Goal: Transaction & Acquisition: Purchase product/service

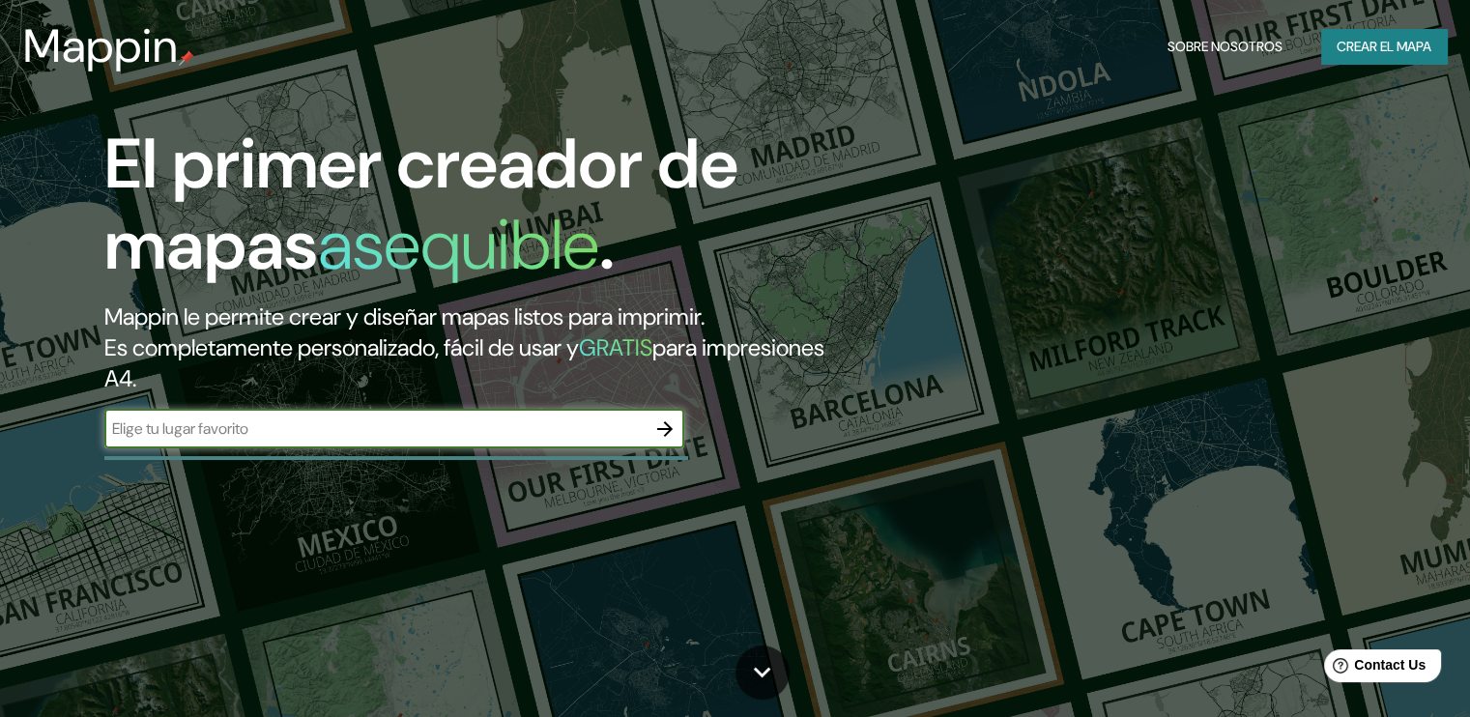
click at [653, 438] on icon "button" at bounding box center [664, 429] width 23 height 23
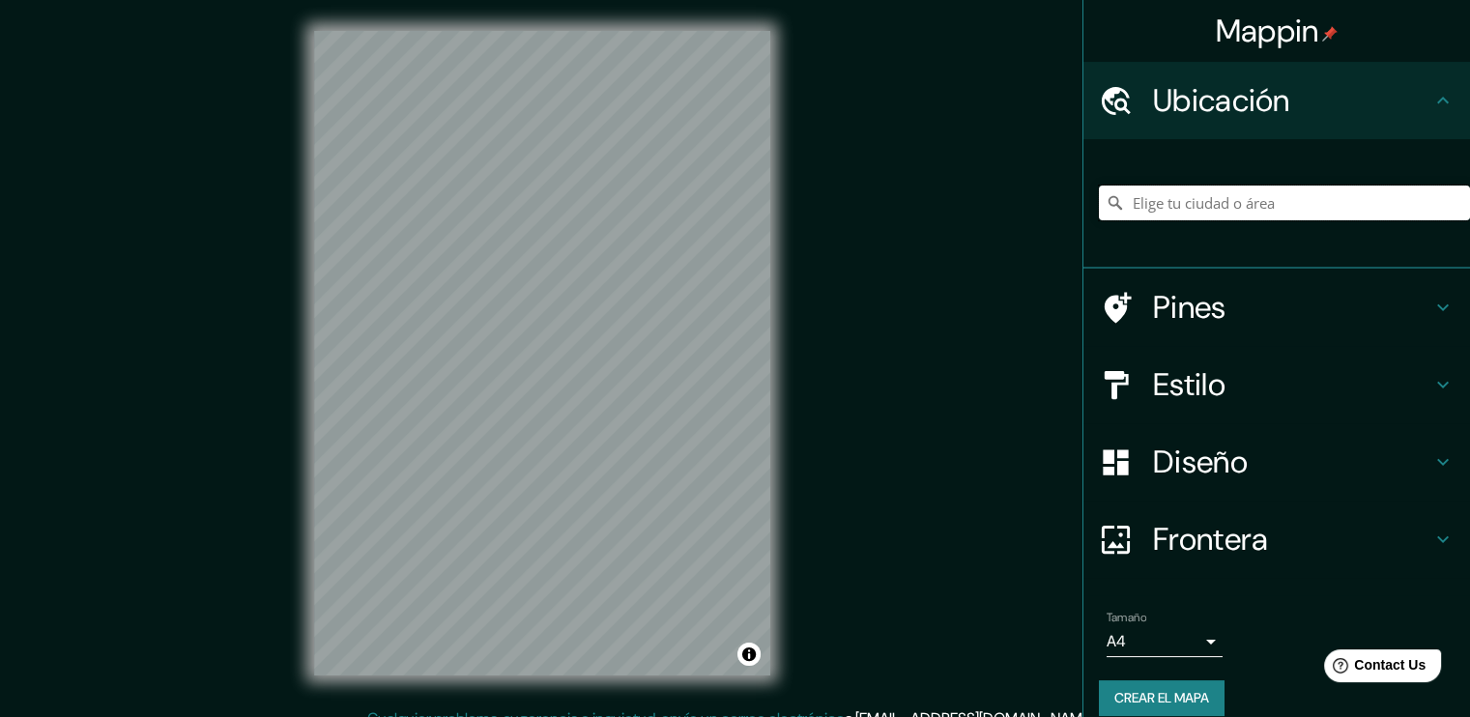
click at [1294, 198] on input "Elige tu ciudad o área" at bounding box center [1284, 203] width 371 height 35
click at [881, 415] on div "Mappin Ubicación [GEOGRAPHIC_DATA], [GEOGRAPHIC_DATA], [GEOGRAPHIC_DATA] Pines …" at bounding box center [735, 369] width 1470 height 739
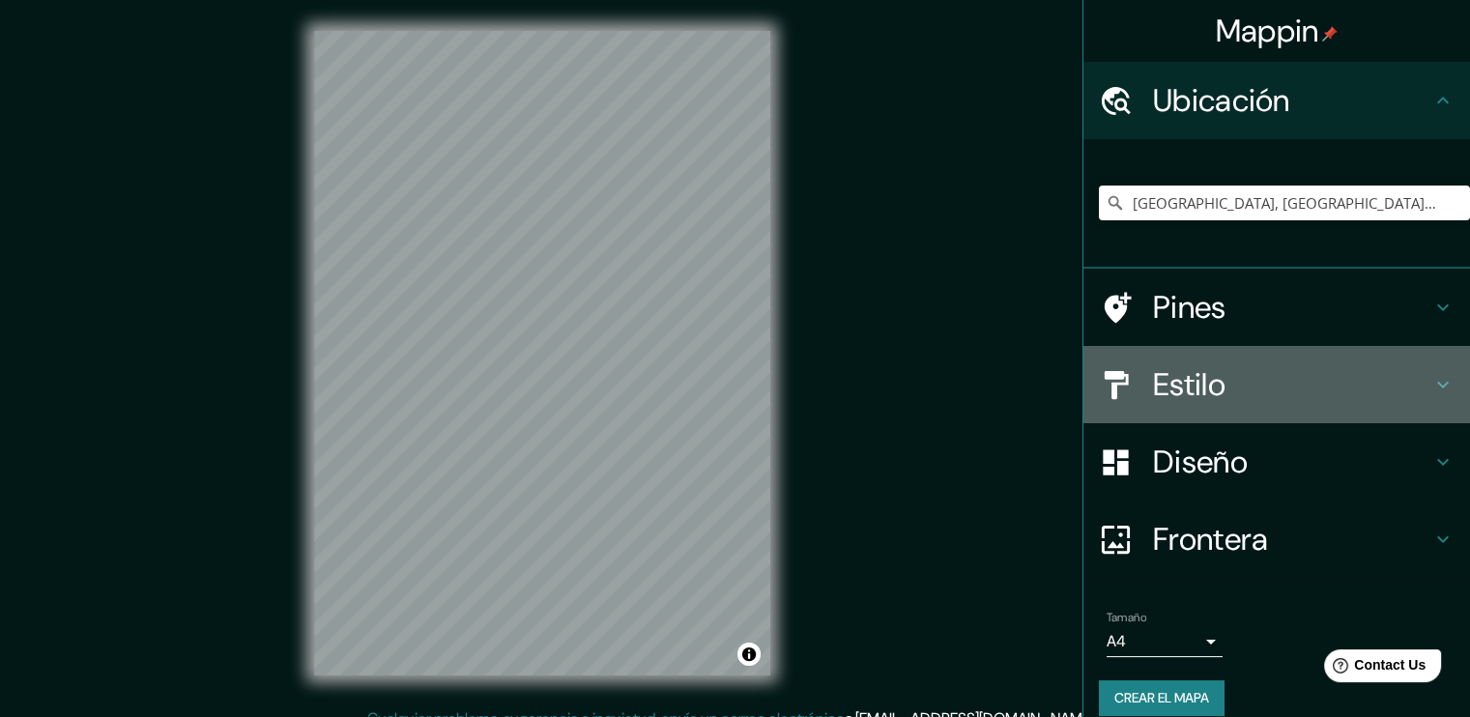
click at [1217, 377] on h4 "Estilo" at bounding box center [1292, 384] width 278 height 39
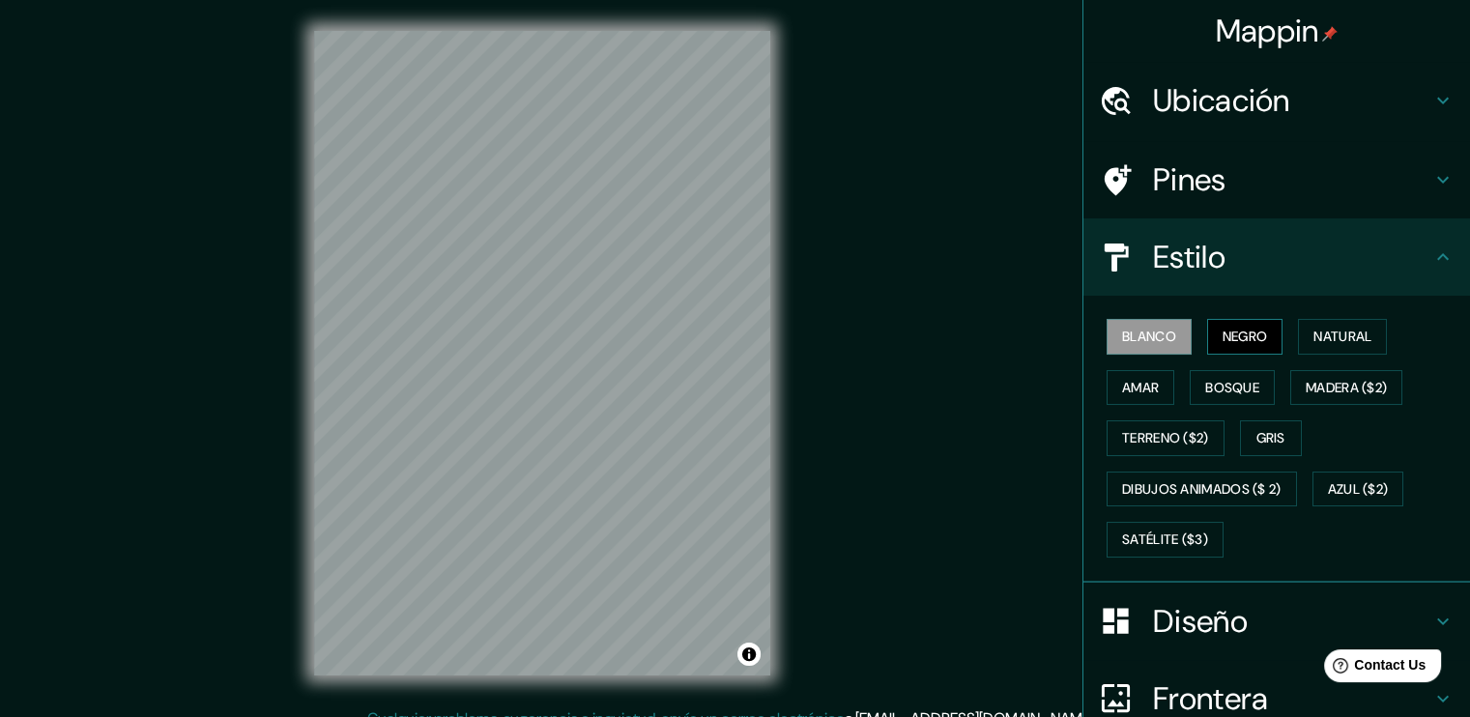
click at [1241, 334] on font "Negro" at bounding box center [1245, 337] width 45 height 24
click at [817, 394] on div "Mappin Ubicación [GEOGRAPHIC_DATA], [GEOGRAPHIC_DATA], [GEOGRAPHIC_DATA] Pines …" at bounding box center [735, 369] width 1470 height 739
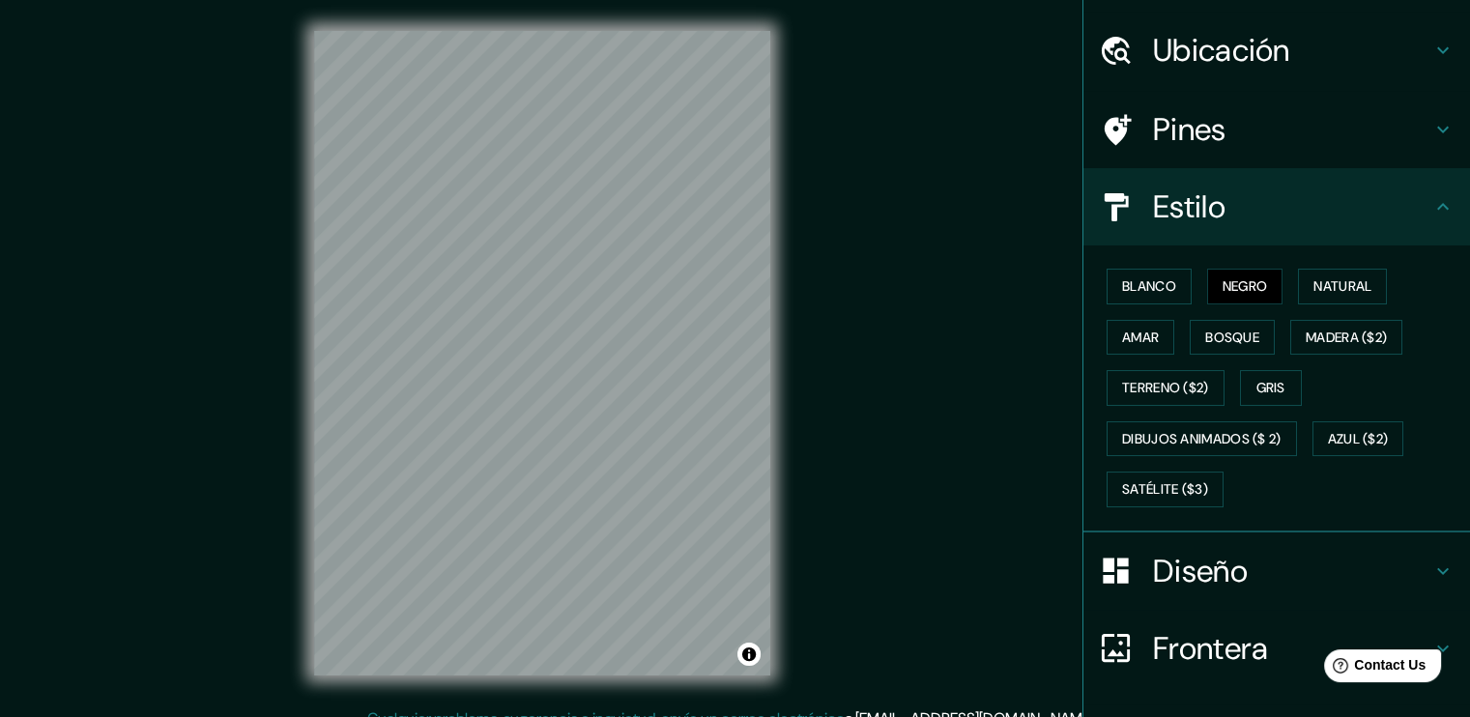
scroll to position [178, 0]
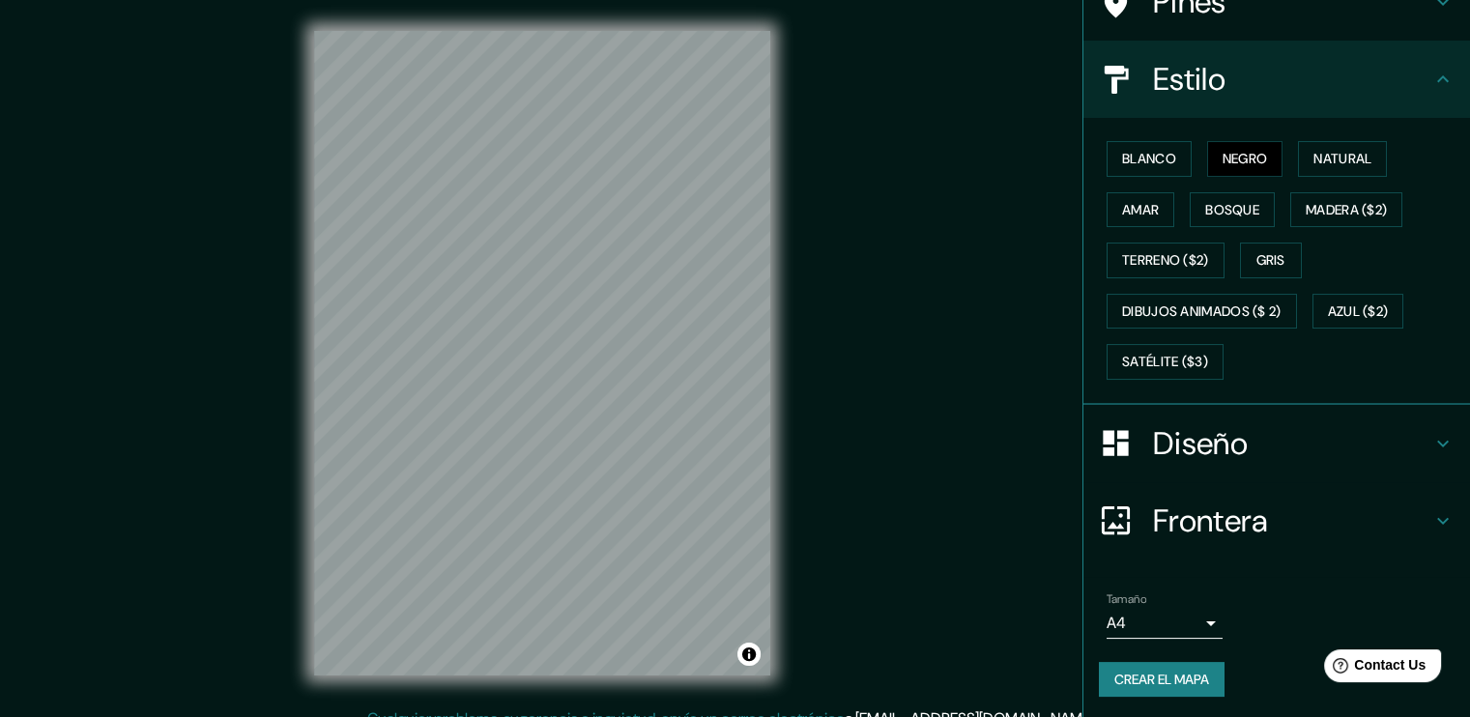
click at [1190, 627] on body "Mappin Ubicación [GEOGRAPHIC_DATA], [GEOGRAPHIC_DATA], [GEOGRAPHIC_DATA] Pines …" at bounding box center [735, 358] width 1470 height 717
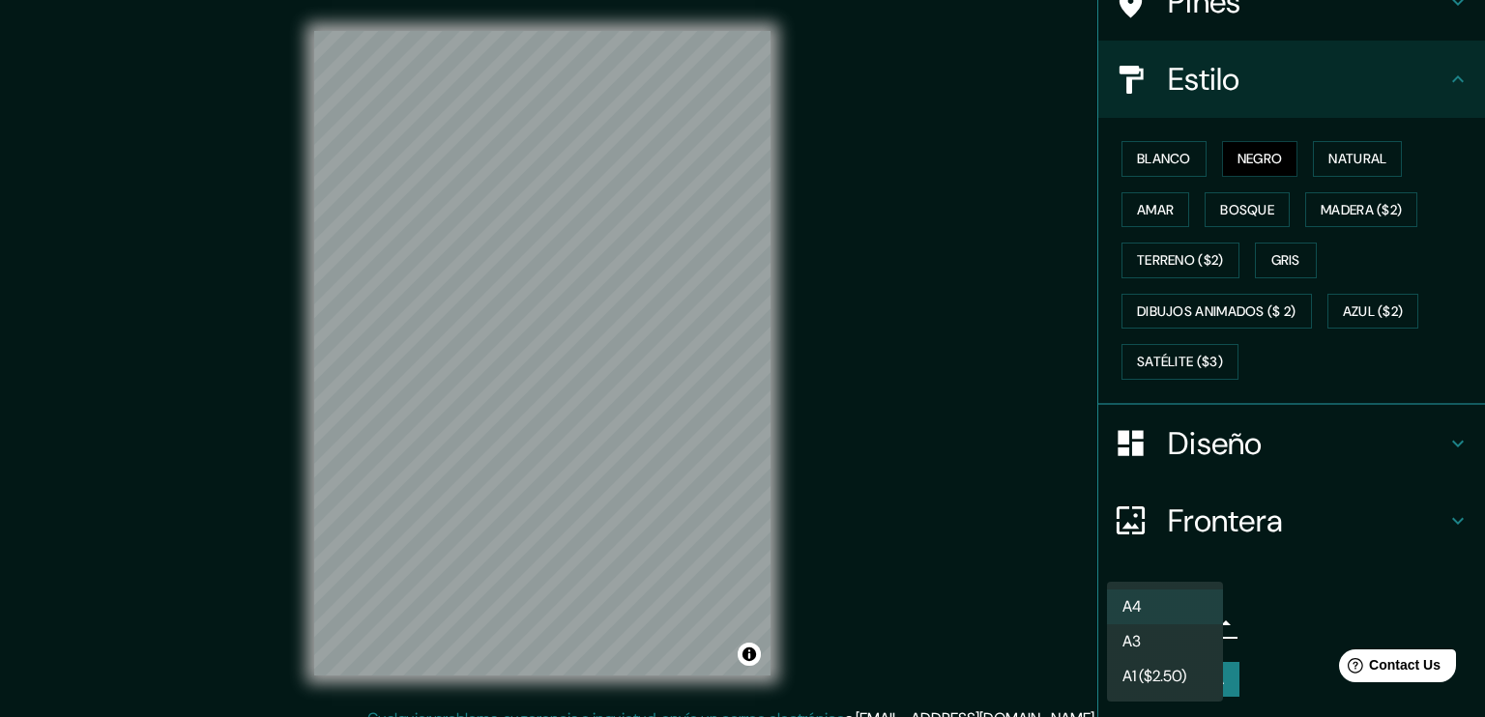
drag, startPoint x: 1337, startPoint y: 558, endPoint x: 1321, endPoint y: 580, distance: 27.1
click at [1334, 562] on div at bounding box center [742, 358] width 1485 height 717
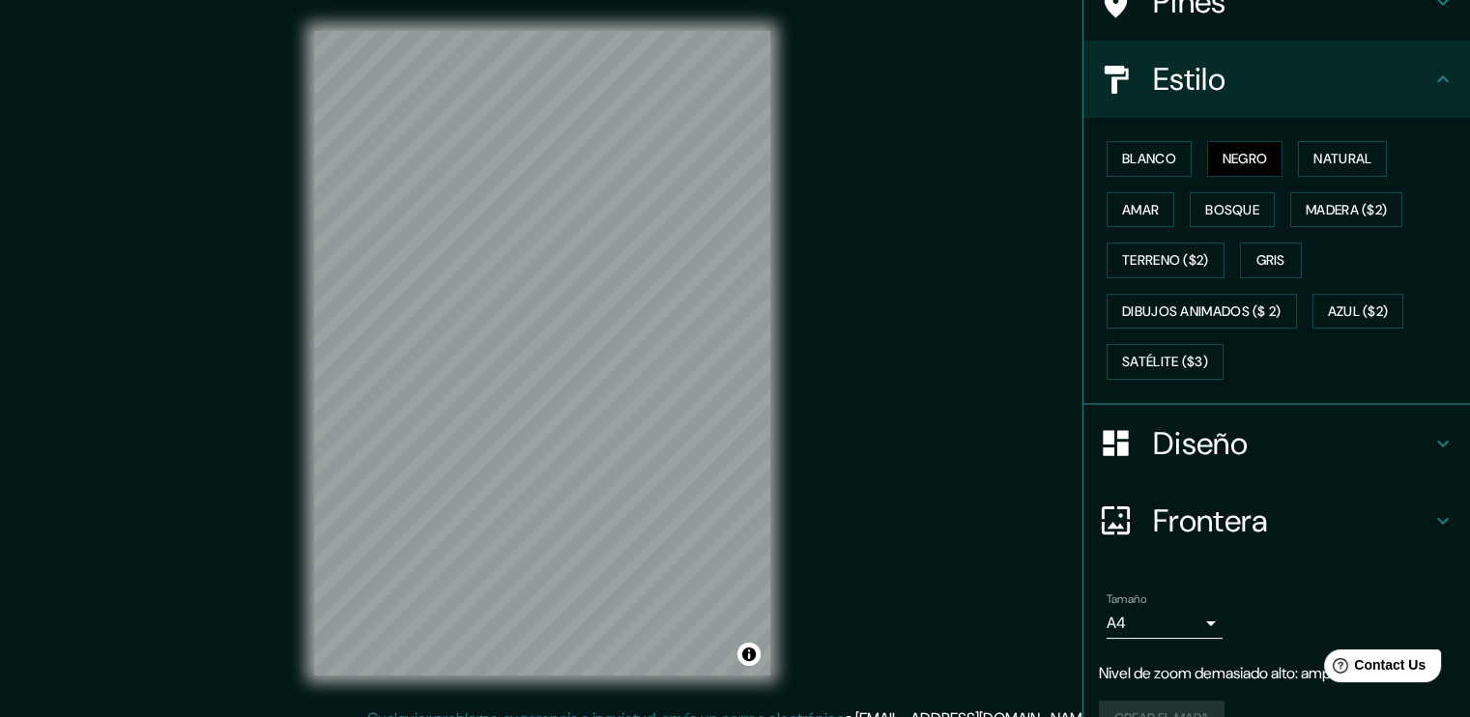
click at [816, 409] on div "Mappin Ubicación [GEOGRAPHIC_DATA], [GEOGRAPHIC_DATA], [GEOGRAPHIC_DATA] Pines …" at bounding box center [735, 369] width 1470 height 739
click at [1166, 162] on button "Blanco" at bounding box center [1149, 159] width 85 height 36
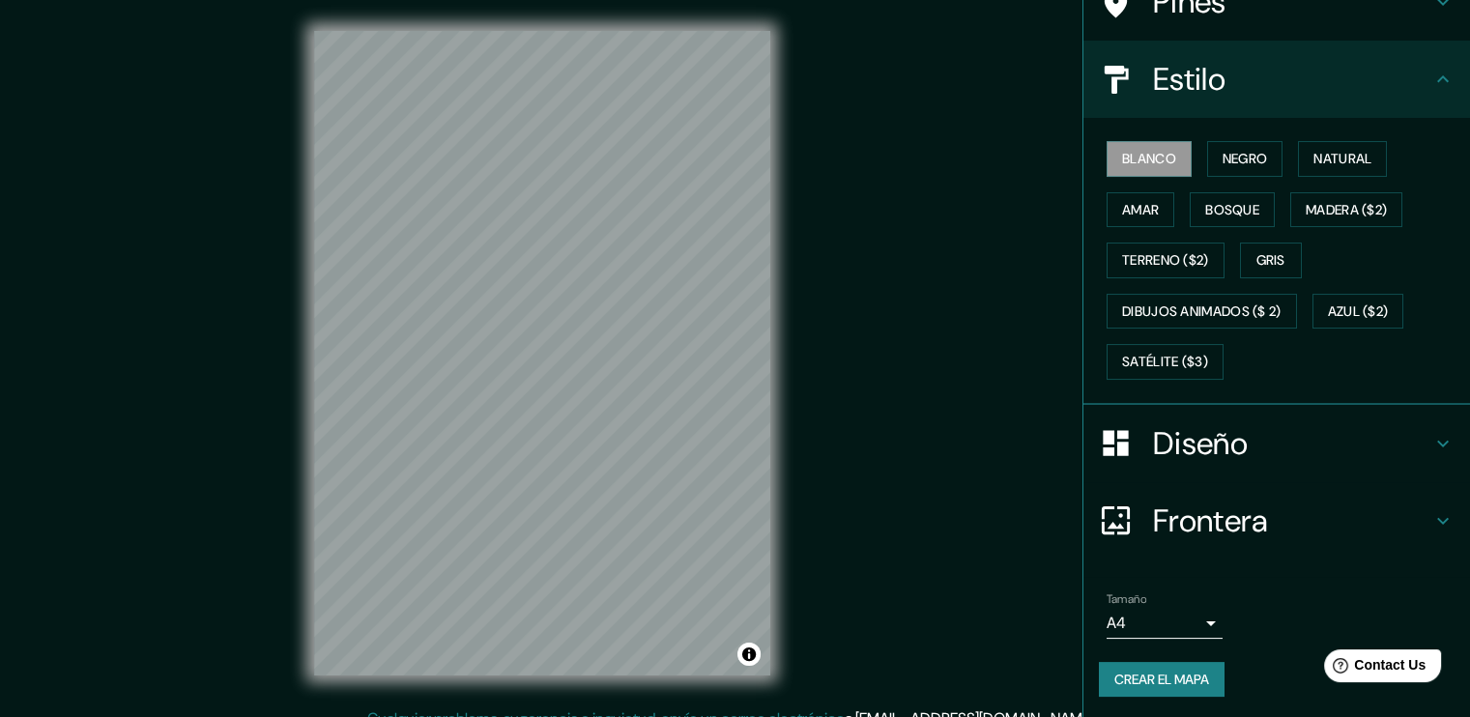
drag, startPoint x: 773, startPoint y: 330, endPoint x: 305, endPoint y: 256, distance: 474.6
click at [305, 256] on div "© Mapbox © OpenStreetMap Improve this map" at bounding box center [542, 354] width 518 height 708
click at [305, 274] on div "© Mapbox © OpenStreetMap Improve this map" at bounding box center [542, 354] width 518 height 708
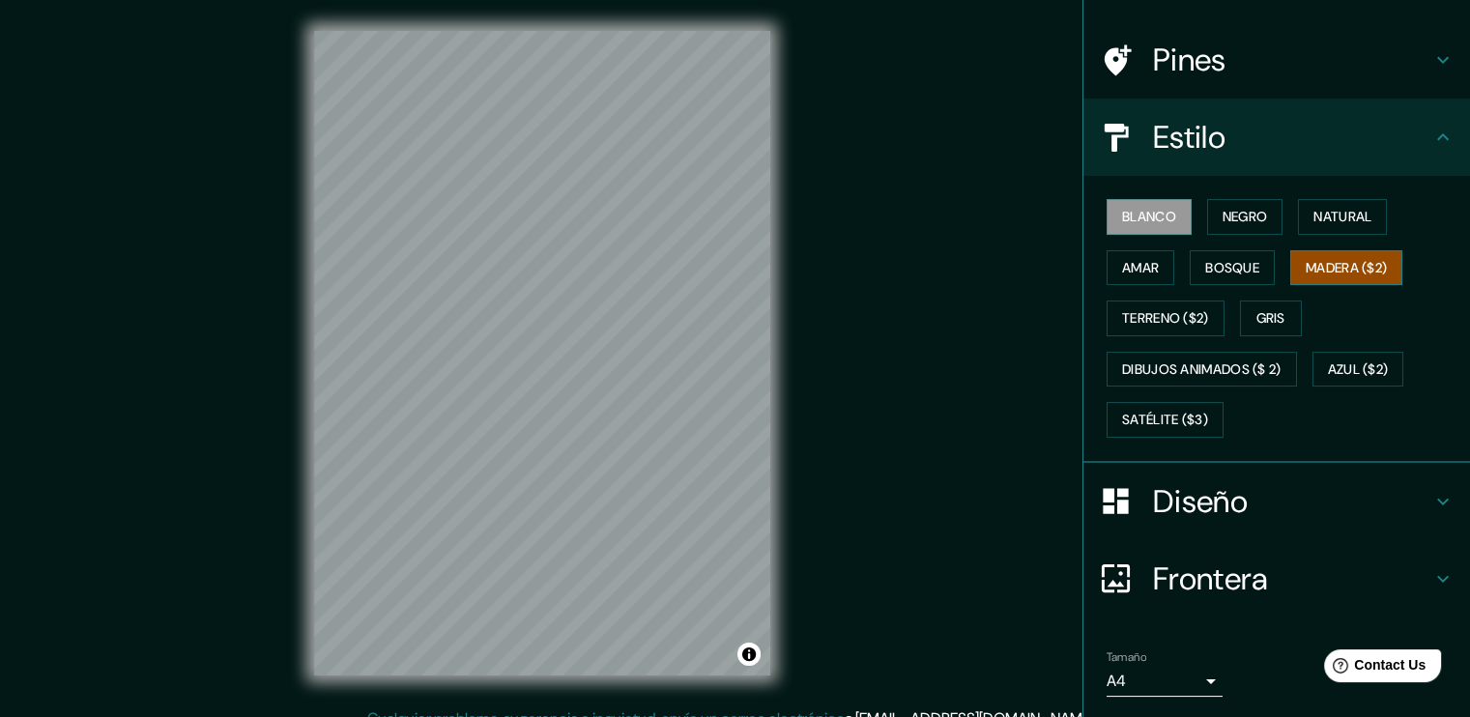
scroll to position [0, 0]
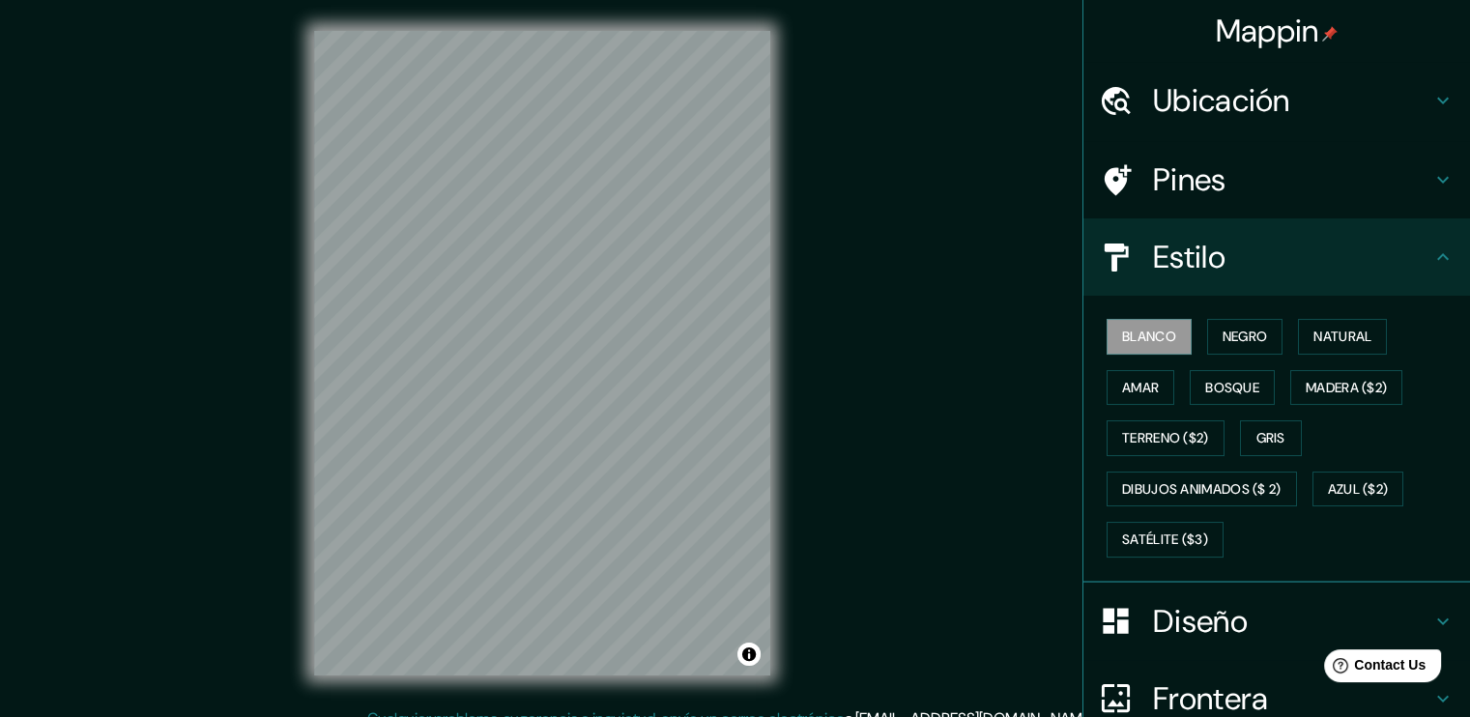
click at [1383, 95] on h4 "Ubicación" at bounding box center [1292, 100] width 278 height 39
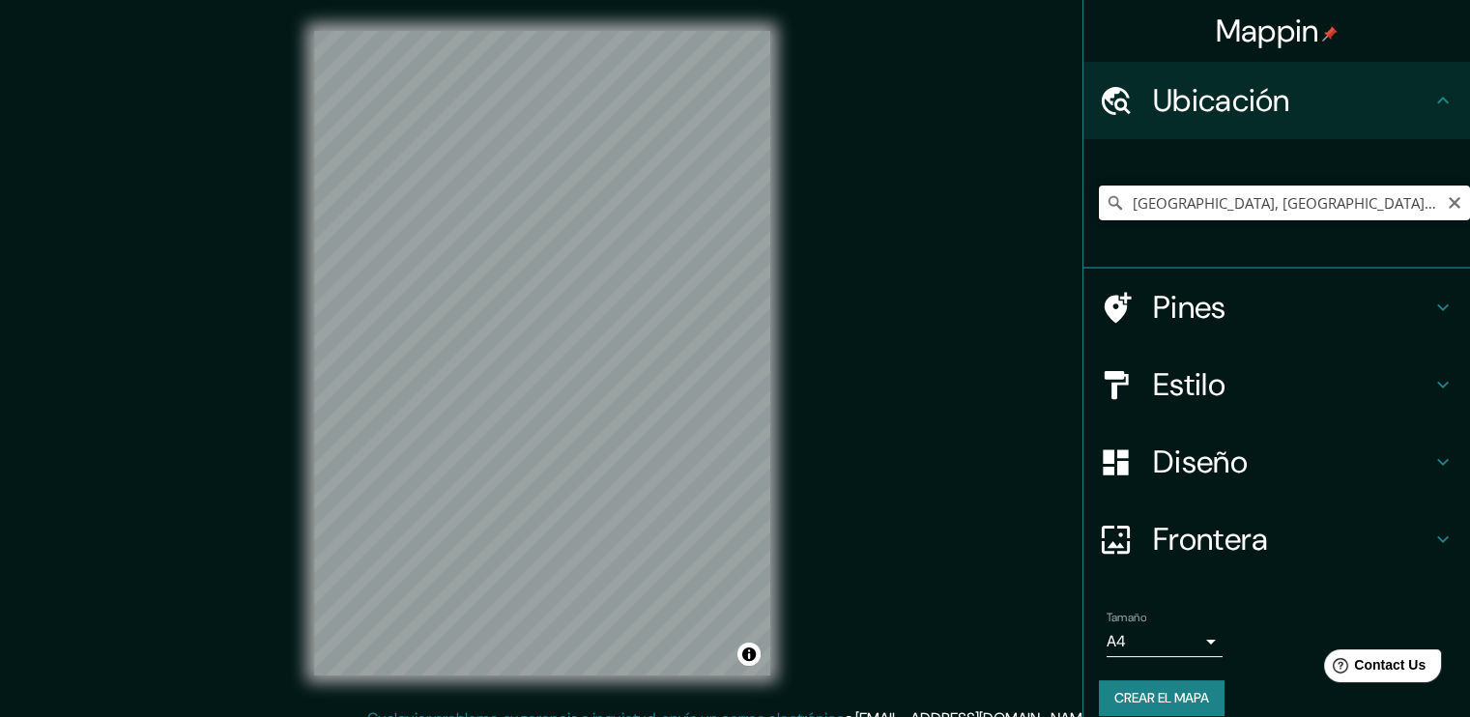
click at [1269, 202] on input "[GEOGRAPHIC_DATA], [GEOGRAPHIC_DATA], [GEOGRAPHIC_DATA]" at bounding box center [1284, 203] width 371 height 35
type input "[GEOGRAPHIC_DATA], [GEOGRAPHIC_DATA], [GEOGRAPHIC_DATA]"
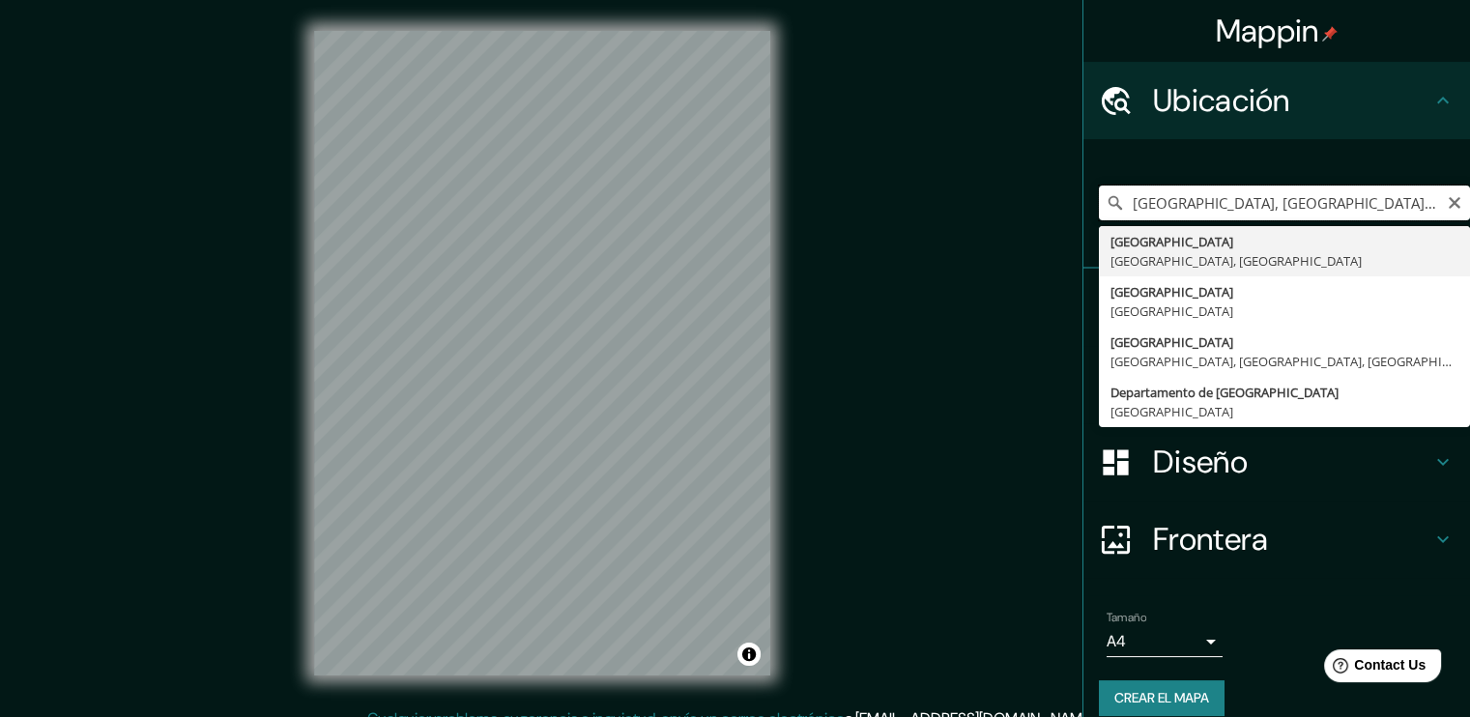
drag, startPoint x: 1349, startPoint y: 202, endPoint x: 988, endPoint y: 204, distance: 361.5
click at [980, 204] on div "Mappin Ubicación [GEOGRAPHIC_DATA], [GEOGRAPHIC_DATA], [GEOGRAPHIC_DATA] [GEOGR…" at bounding box center [735, 369] width 1470 height 739
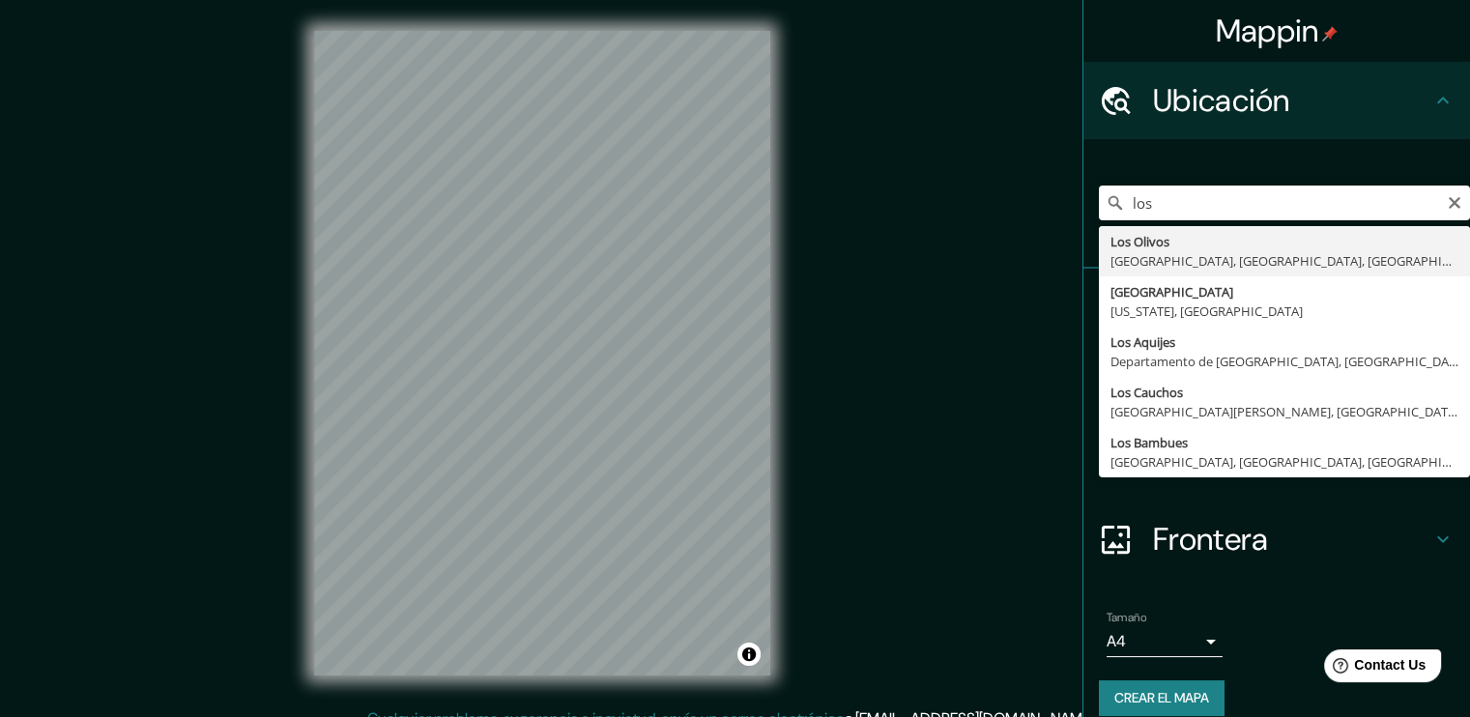
type input "[GEOGRAPHIC_DATA], [GEOGRAPHIC_DATA], [GEOGRAPHIC_DATA], [GEOGRAPHIC_DATA]"
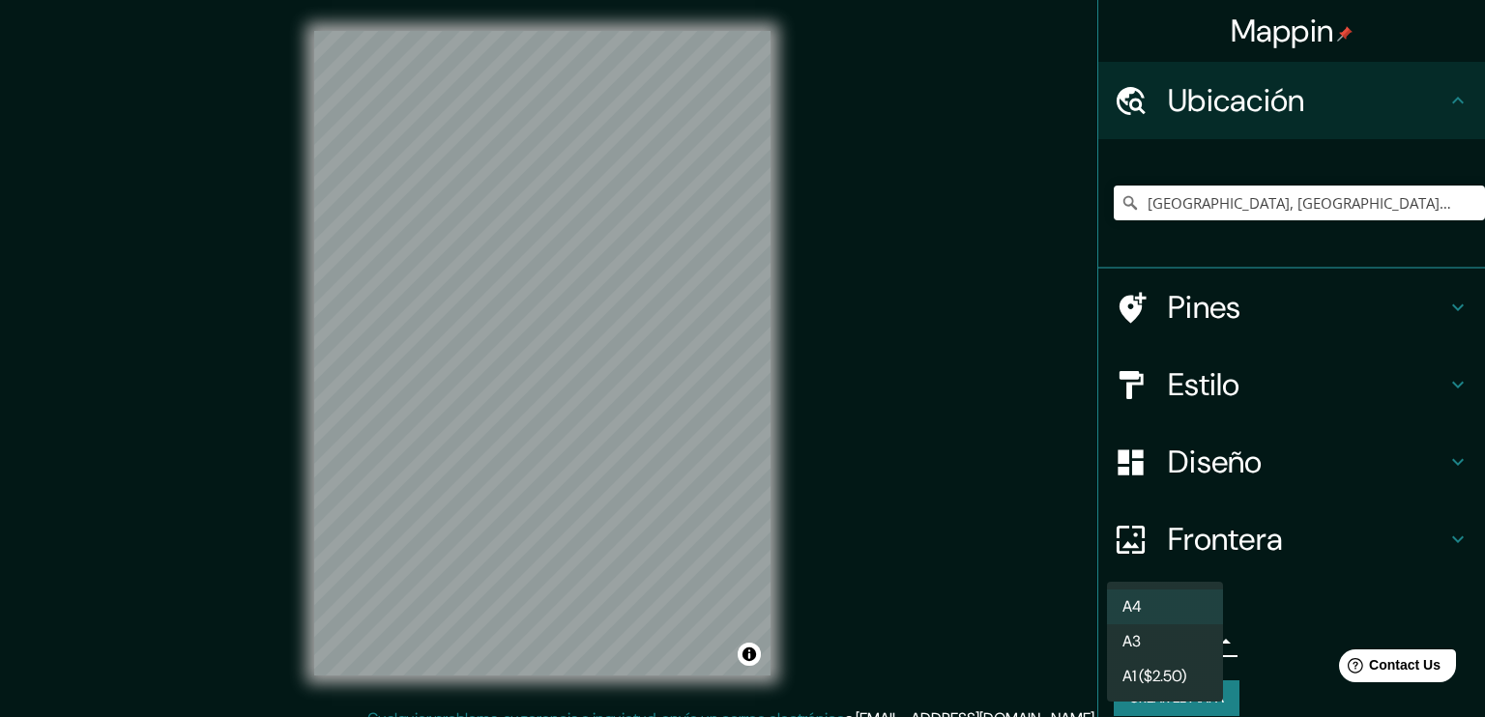
click at [1161, 654] on body "Mappin Ubicación [GEOGRAPHIC_DATA], [GEOGRAPHIC_DATA], [GEOGRAPHIC_DATA], [GEOG…" at bounding box center [742, 358] width 1485 height 717
click at [1160, 643] on li "A3" at bounding box center [1165, 641] width 116 height 35
click at [1141, 641] on body "Mappin Ubicación [GEOGRAPHIC_DATA], [GEOGRAPHIC_DATA], [GEOGRAPHIC_DATA], [GEOG…" at bounding box center [742, 358] width 1485 height 717
click at [1147, 610] on li "A4" at bounding box center [1165, 607] width 116 height 35
type input "single"
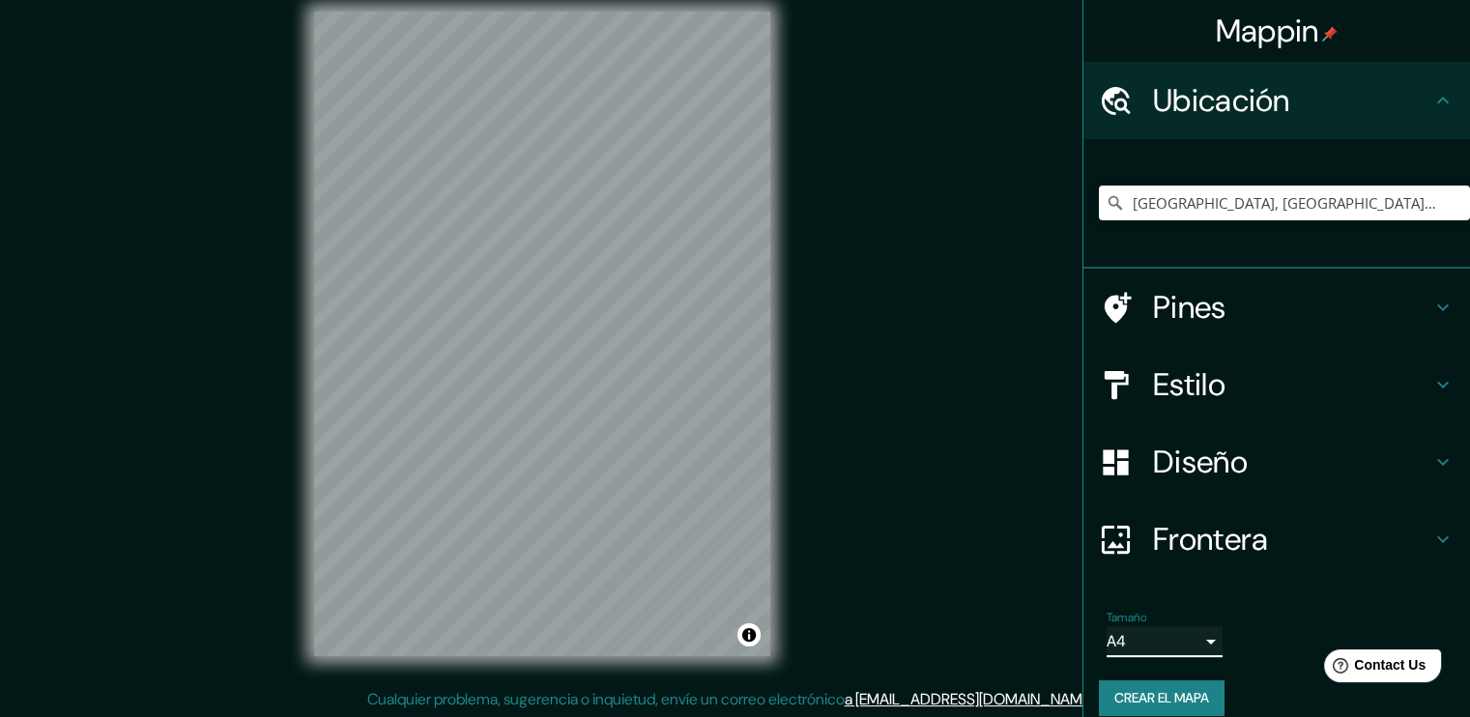
scroll to position [20, 0]
click at [1207, 193] on input "[GEOGRAPHIC_DATA], [GEOGRAPHIC_DATA], [GEOGRAPHIC_DATA], [GEOGRAPHIC_DATA]" at bounding box center [1284, 203] width 371 height 35
click at [747, 636] on button "Alternar atribución" at bounding box center [749, 634] width 23 height 23
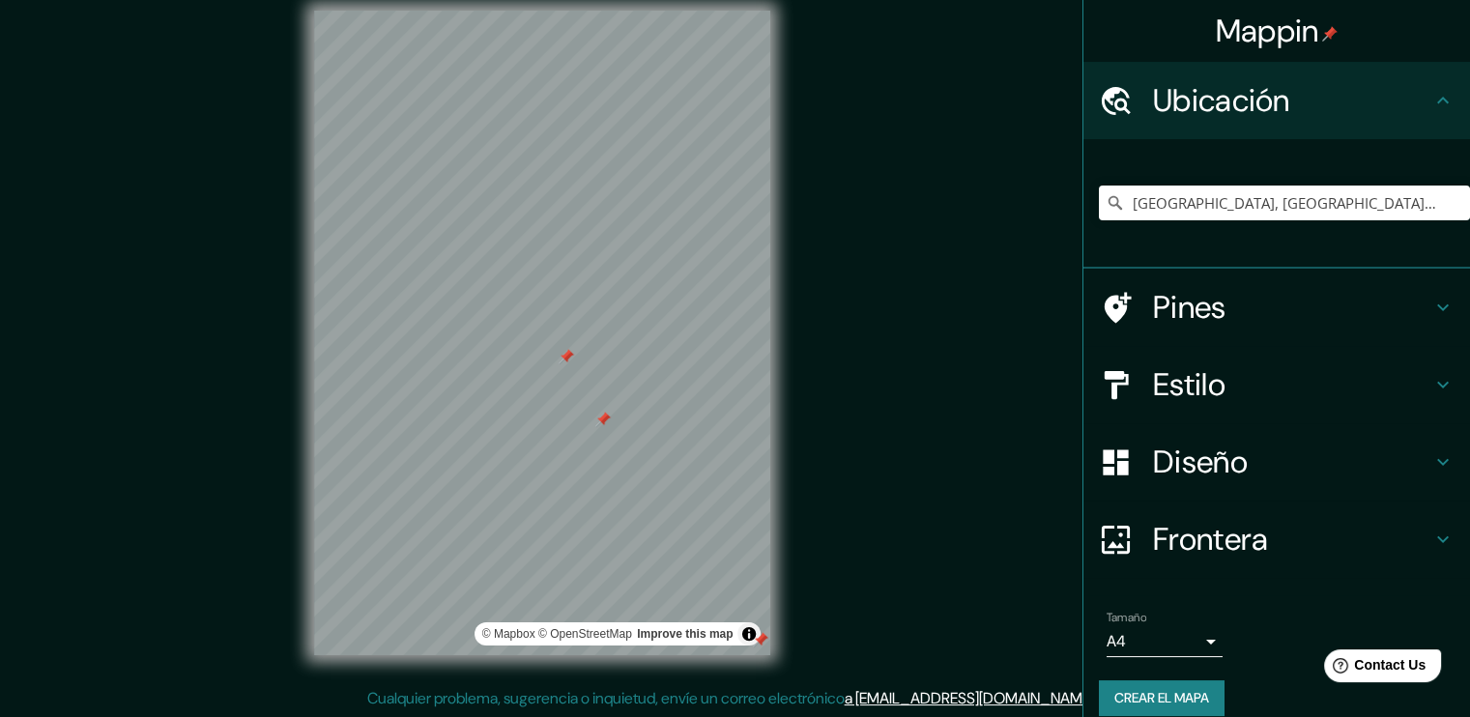
click at [859, 576] on div "Mappin Ubicación [GEOGRAPHIC_DATA], [GEOGRAPHIC_DATA], [GEOGRAPHIC_DATA], [GEOG…" at bounding box center [735, 349] width 1470 height 739
click at [740, 634] on button "Alternar atribución" at bounding box center [749, 634] width 23 height 23
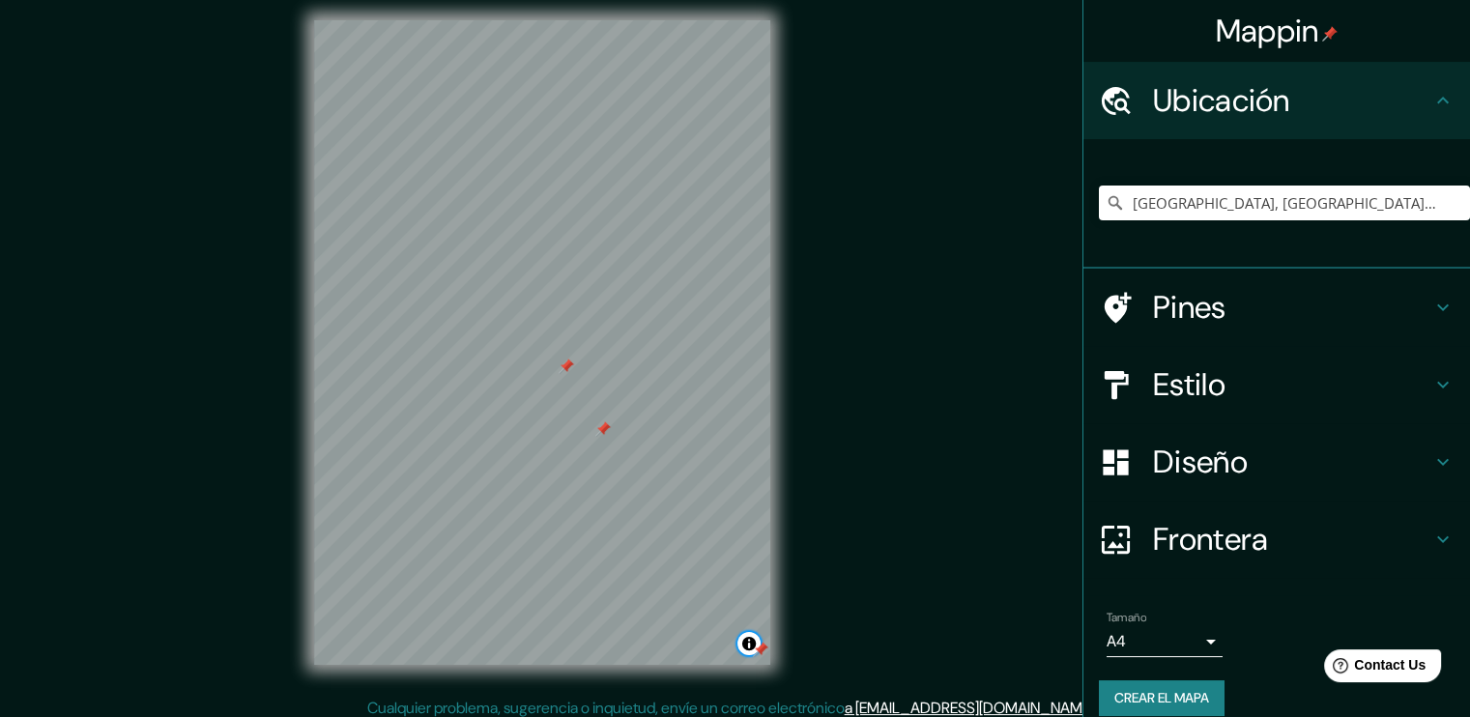
scroll to position [0, 0]
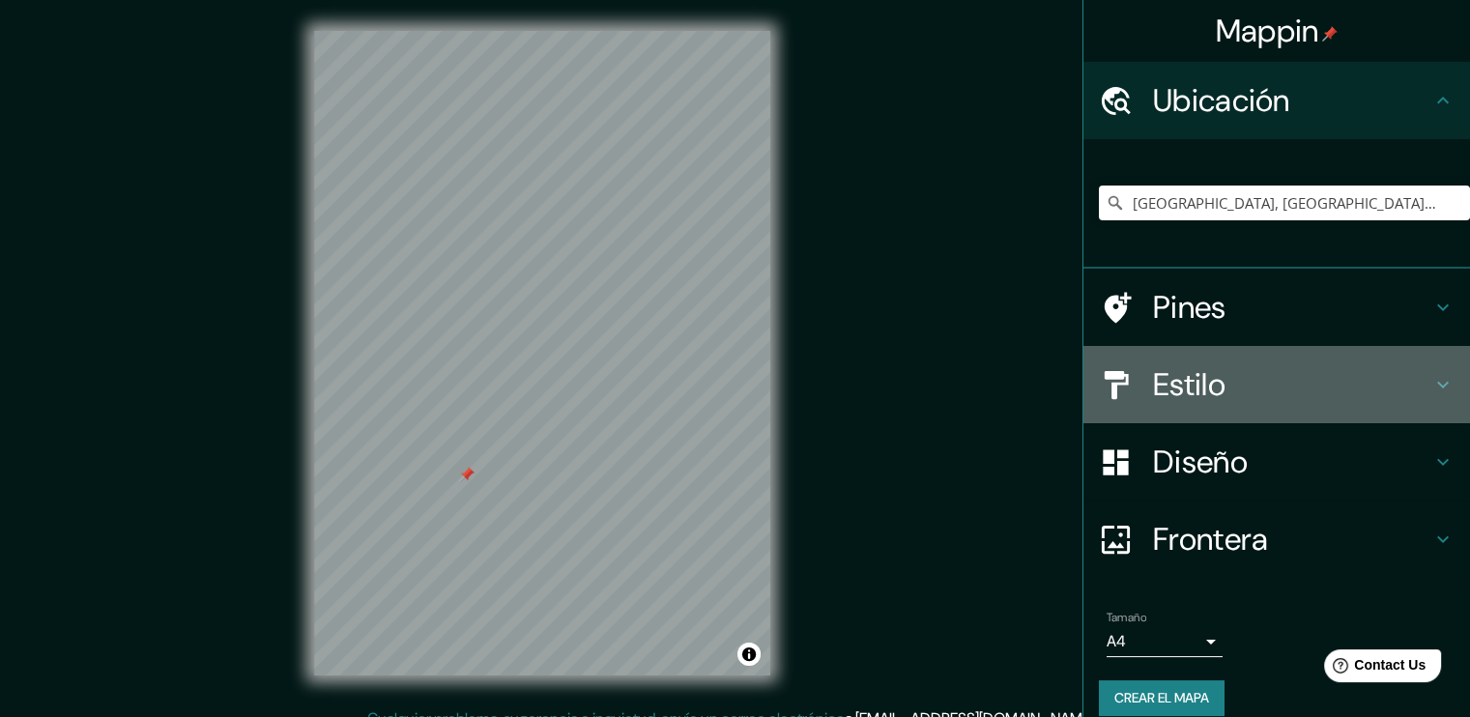
click at [1199, 379] on h4 "Estilo" at bounding box center [1292, 384] width 278 height 39
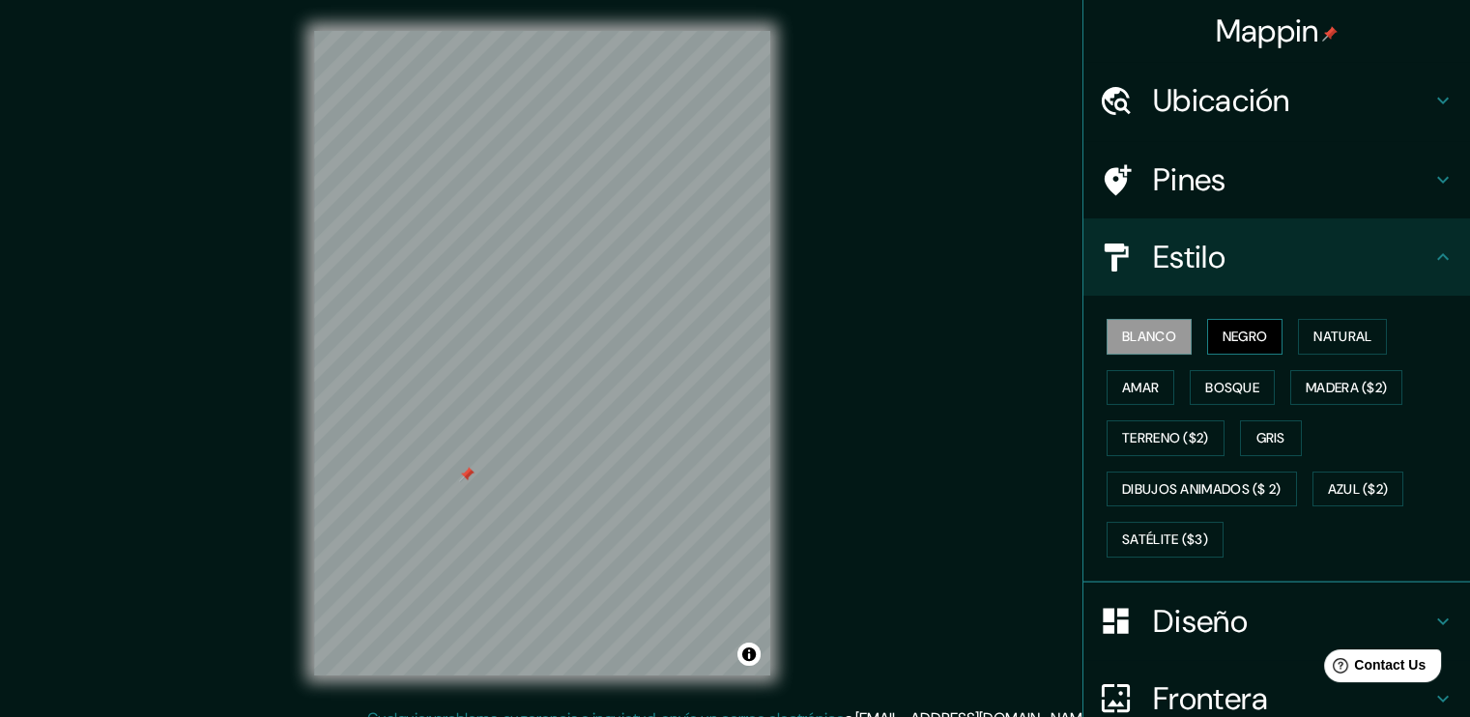
click at [1240, 329] on font "Negro" at bounding box center [1245, 337] width 45 height 24
click at [496, 716] on html "Mappin Ubicación [GEOGRAPHIC_DATA], [GEOGRAPHIC_DATA], [GEOGRAPHIC_DATA], [GEOG…" at bounding box center [735, 358] width 1470 height 717
